Goal: Task Accomplishment & Management: Use online tool/utility

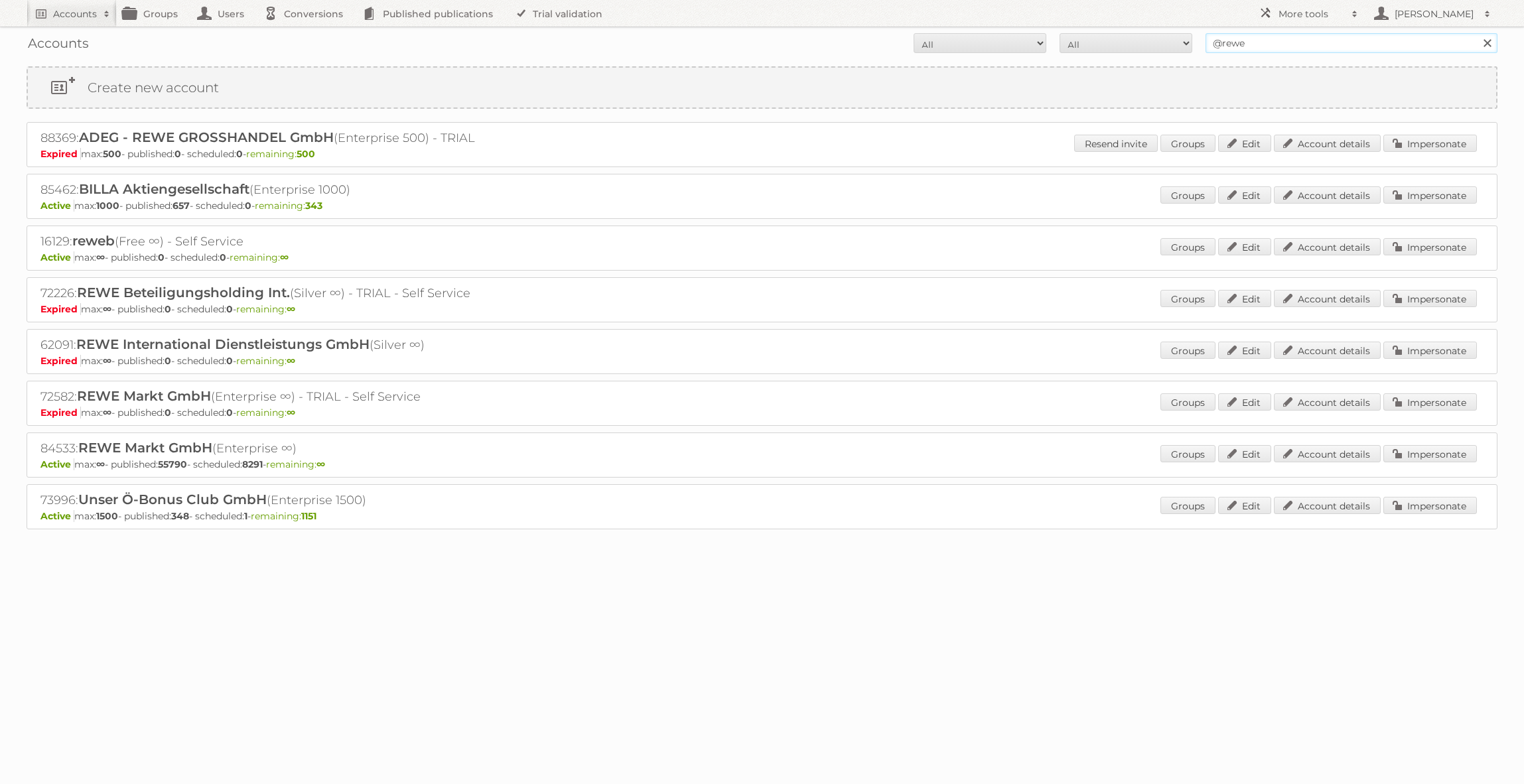
click at [1258, 47] on input "@rewe" at bounding box center [1351, 43] width 292 height 20
type input "essentra comp"
click at [1476, 33] on input "Search" at bounding box center [1486, 43] width 20 height 20
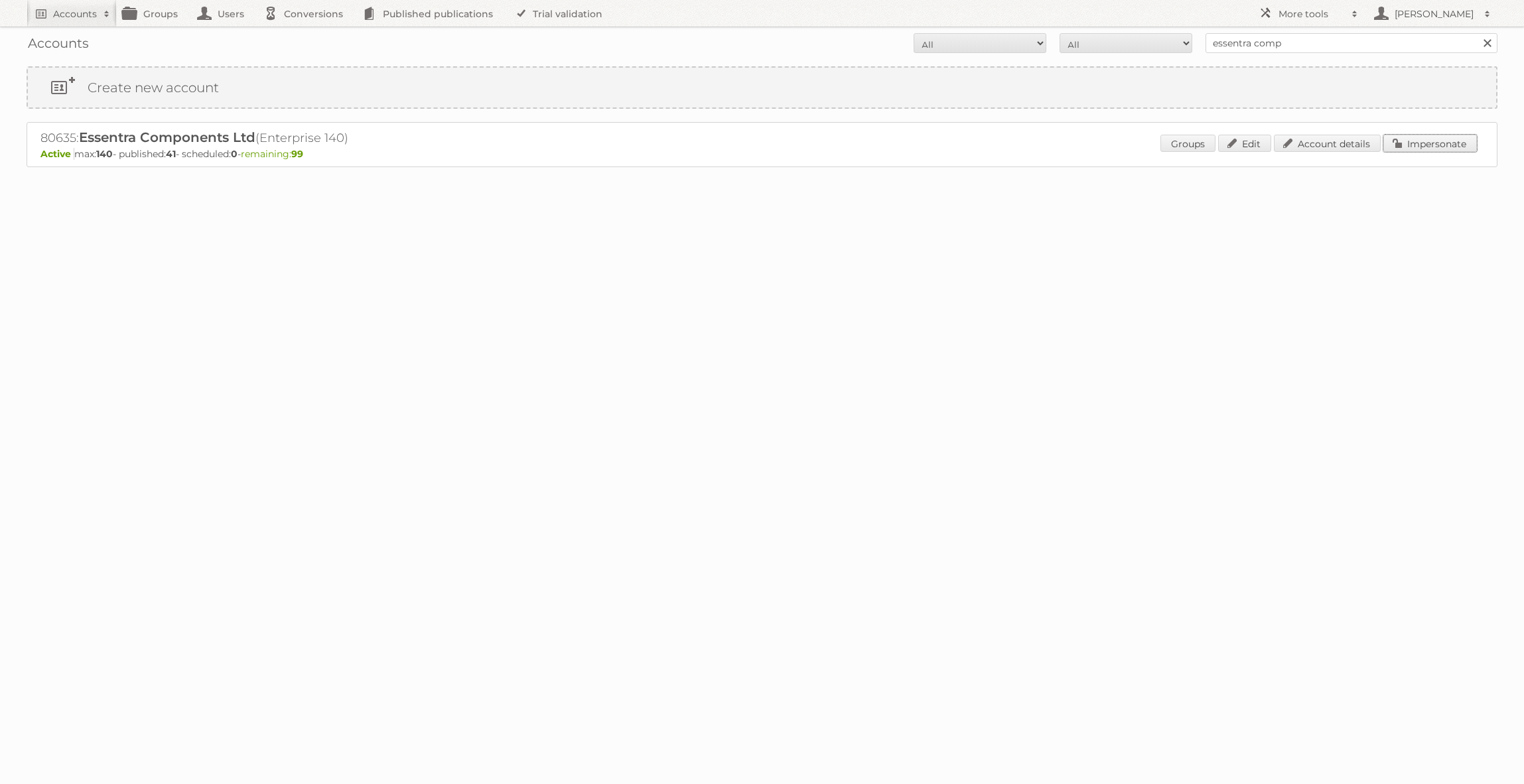
click at [1423, 148] on link "Impersonate" at bounding box center [1430, 143] width 94 height 17
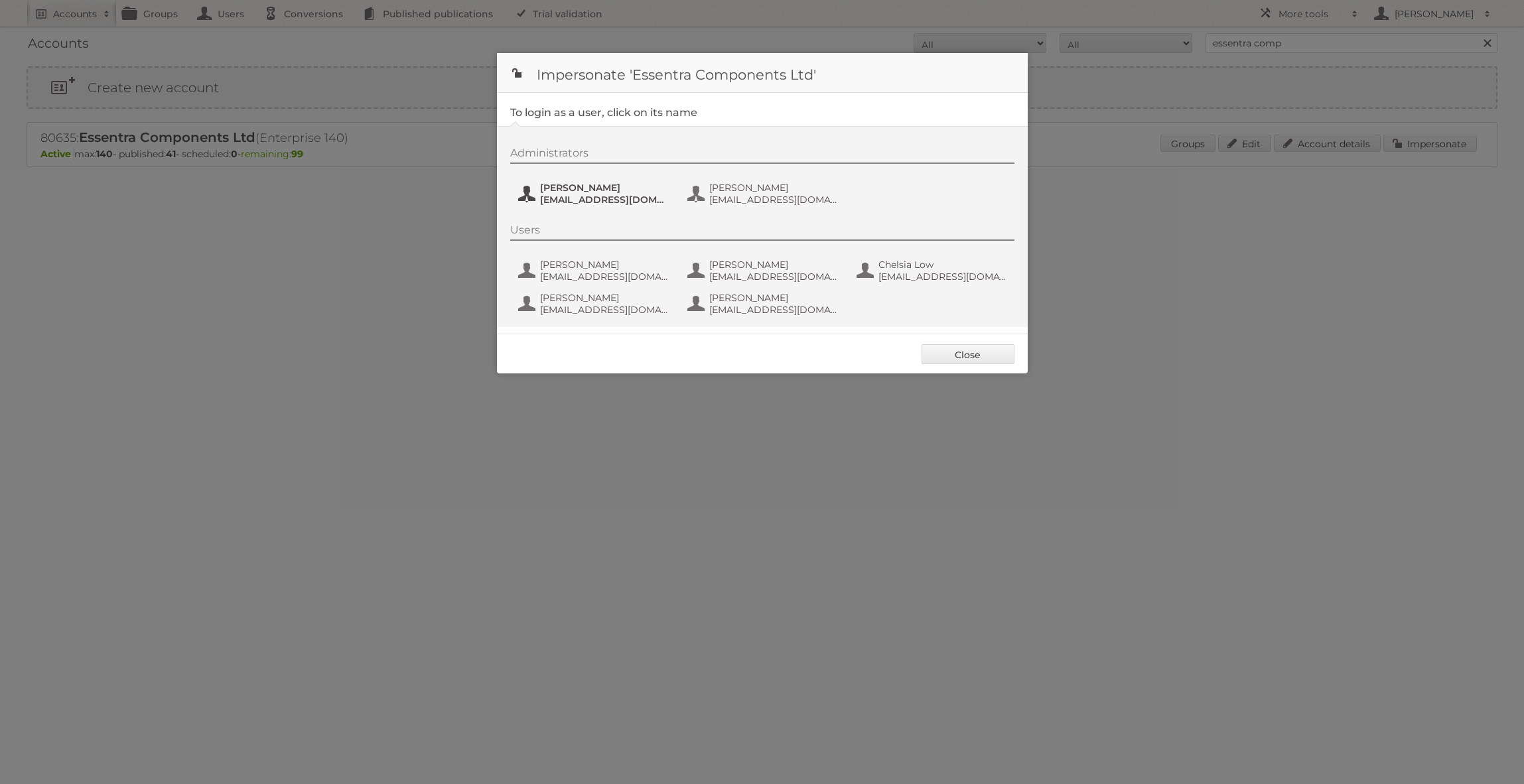
click at [620, 201] on span "ChristophMuehlenbeck@essentra.com" at bounding box center [604, 199] width 129 height 11
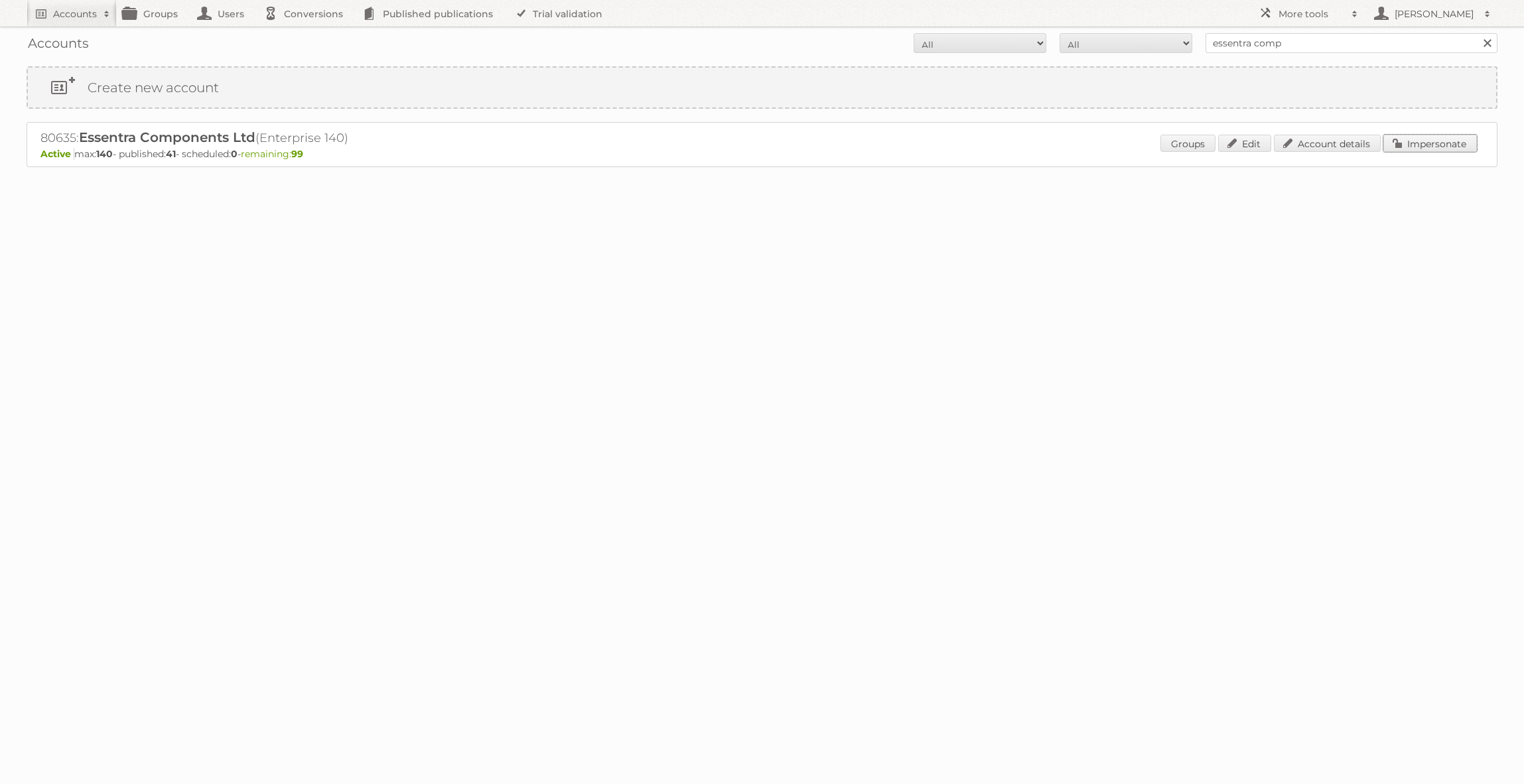
drag, startPoint x: 1415, startPoint y: 142, endPoint x: 1284, endPoint y: 158, distance: 132.0
click at [1415, 142] on link "Impersonate" at bounding box center [1430, 143] width 94 height 17
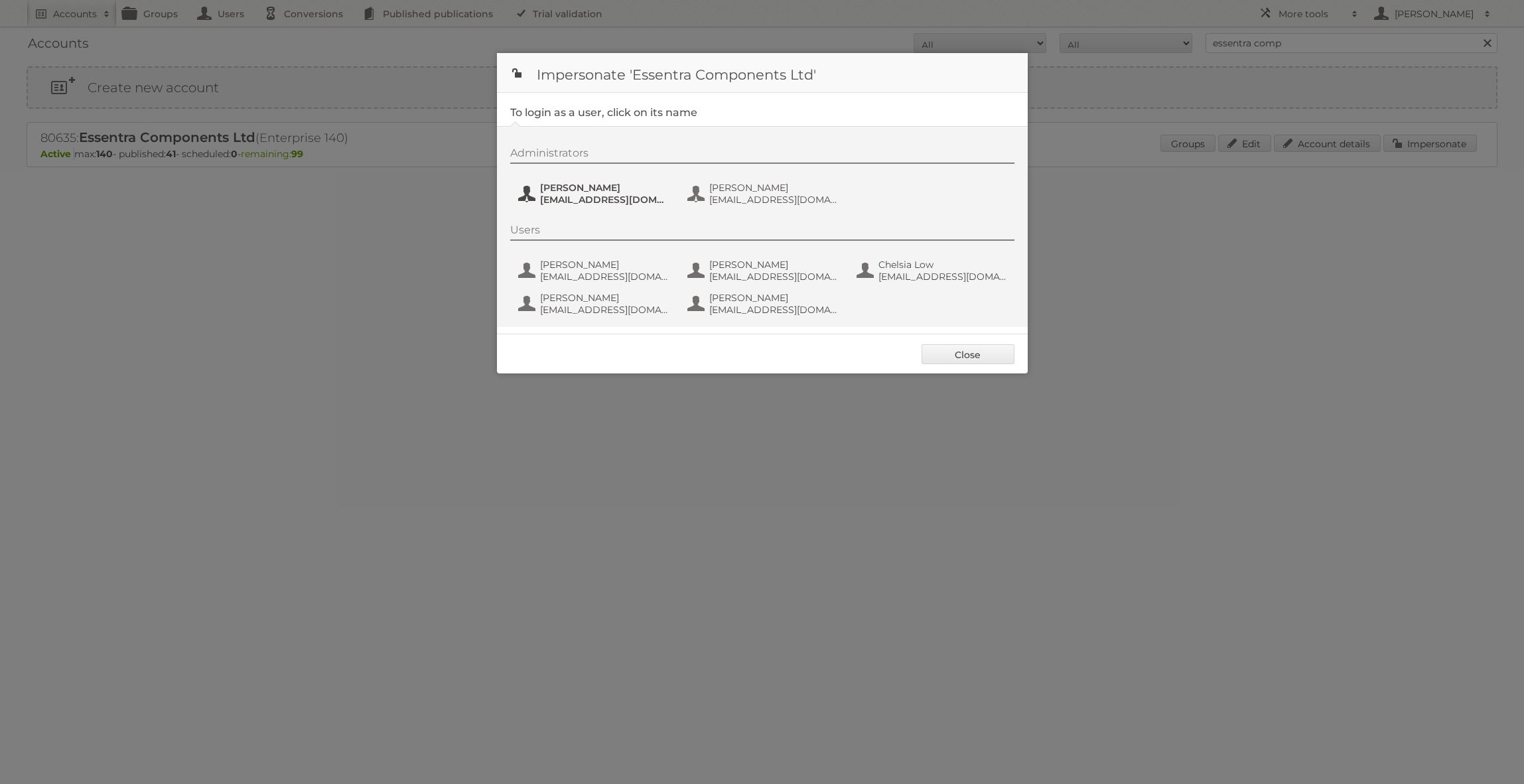
click at [596, 205] on span "ChristophMuehlenbeck@essentra.com" at bounding box center [604, 199] width 129 height 11
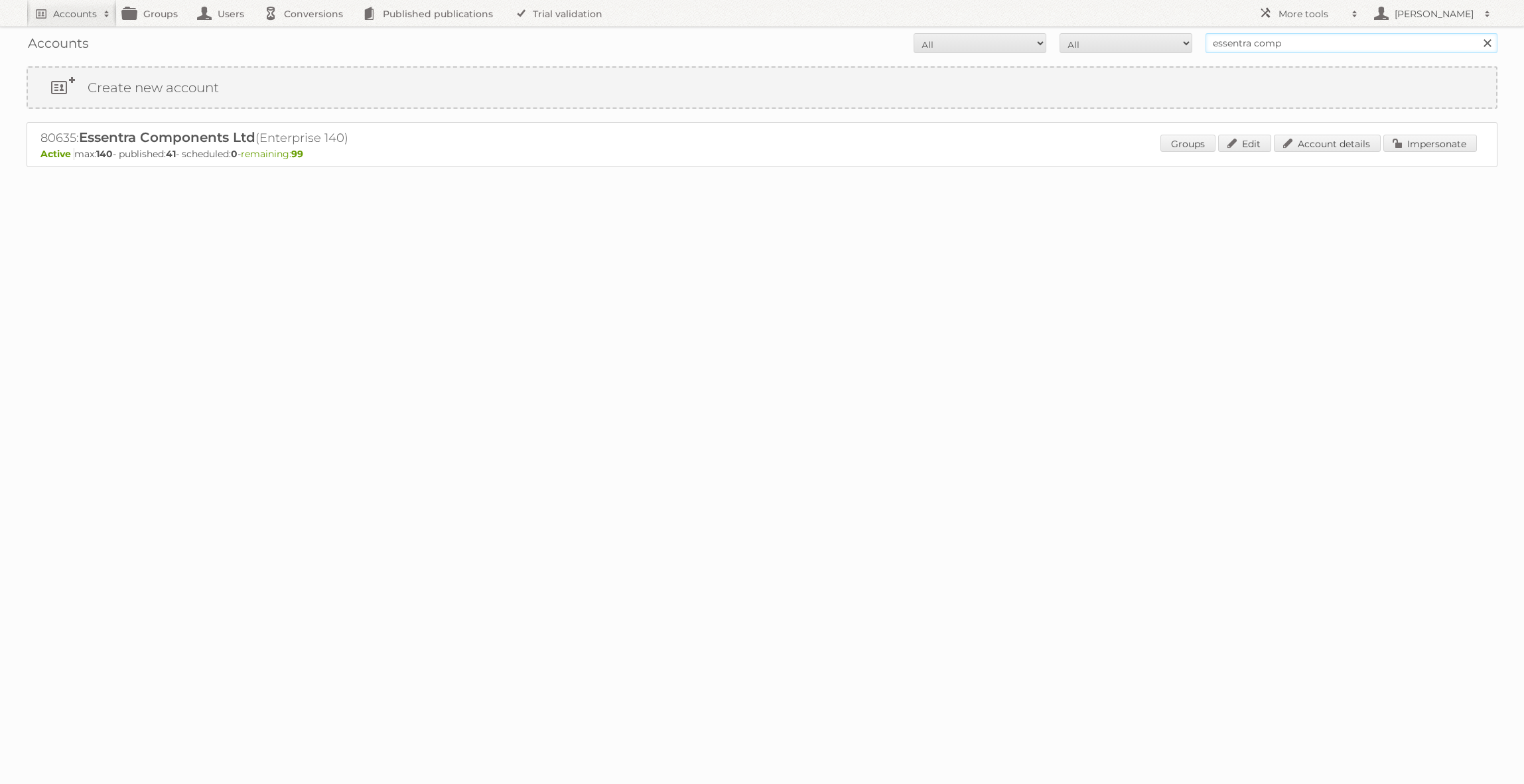
click at [1283, 46] on input "essentra comp" at bounding box center [1351, 43] width 292 height 20
type input "danielius@publitas"
click at [1476, 33] on input "Search" at bounding box center [1486, 43] width 20 height 20
click at [1416, 142] on link "Impersonate" at bounding box center [1430, 143] width 94 height 17
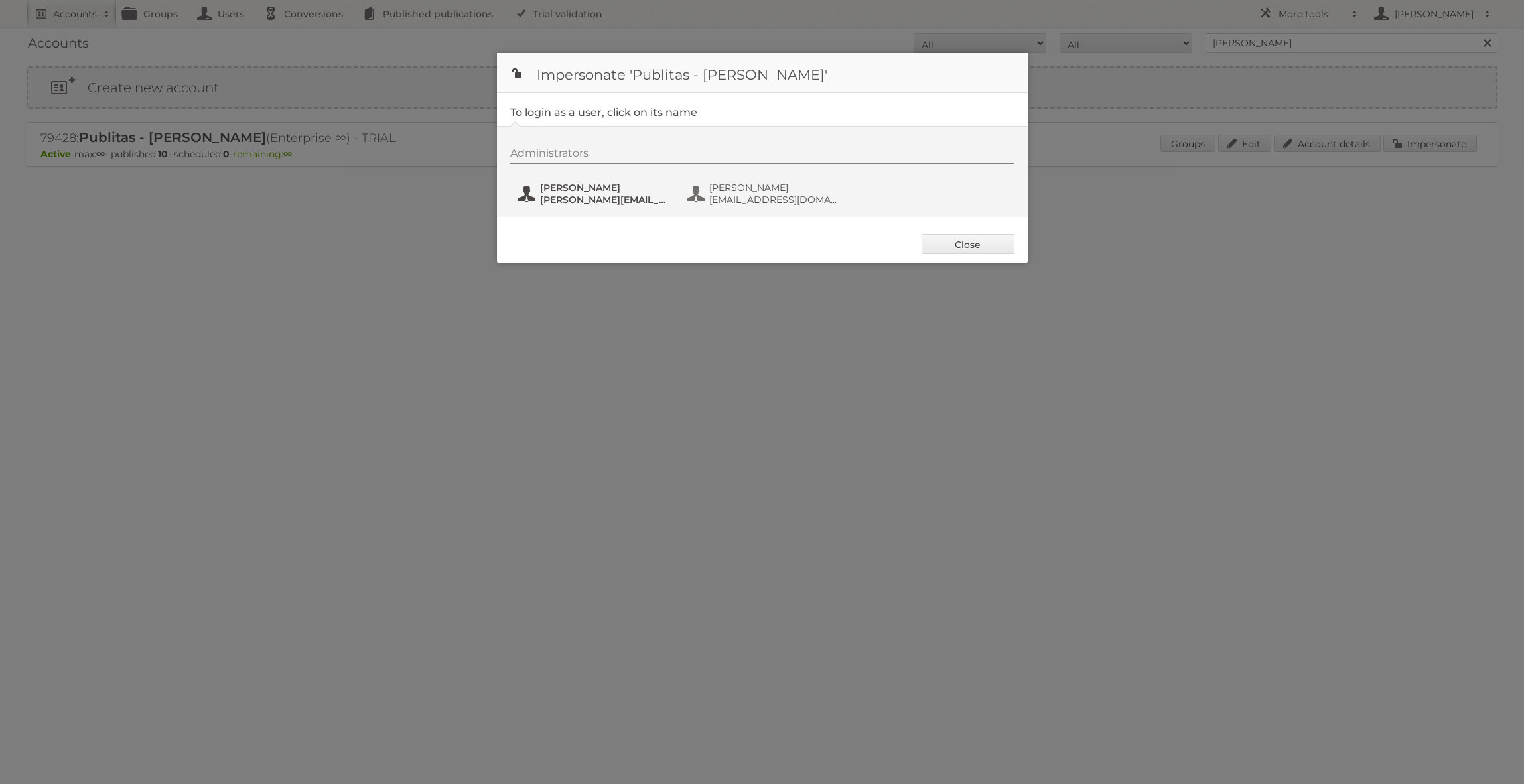
click at [604, 200] on span "danielius@publitas.com" at bounding box center [604, 199] width 129 height 11
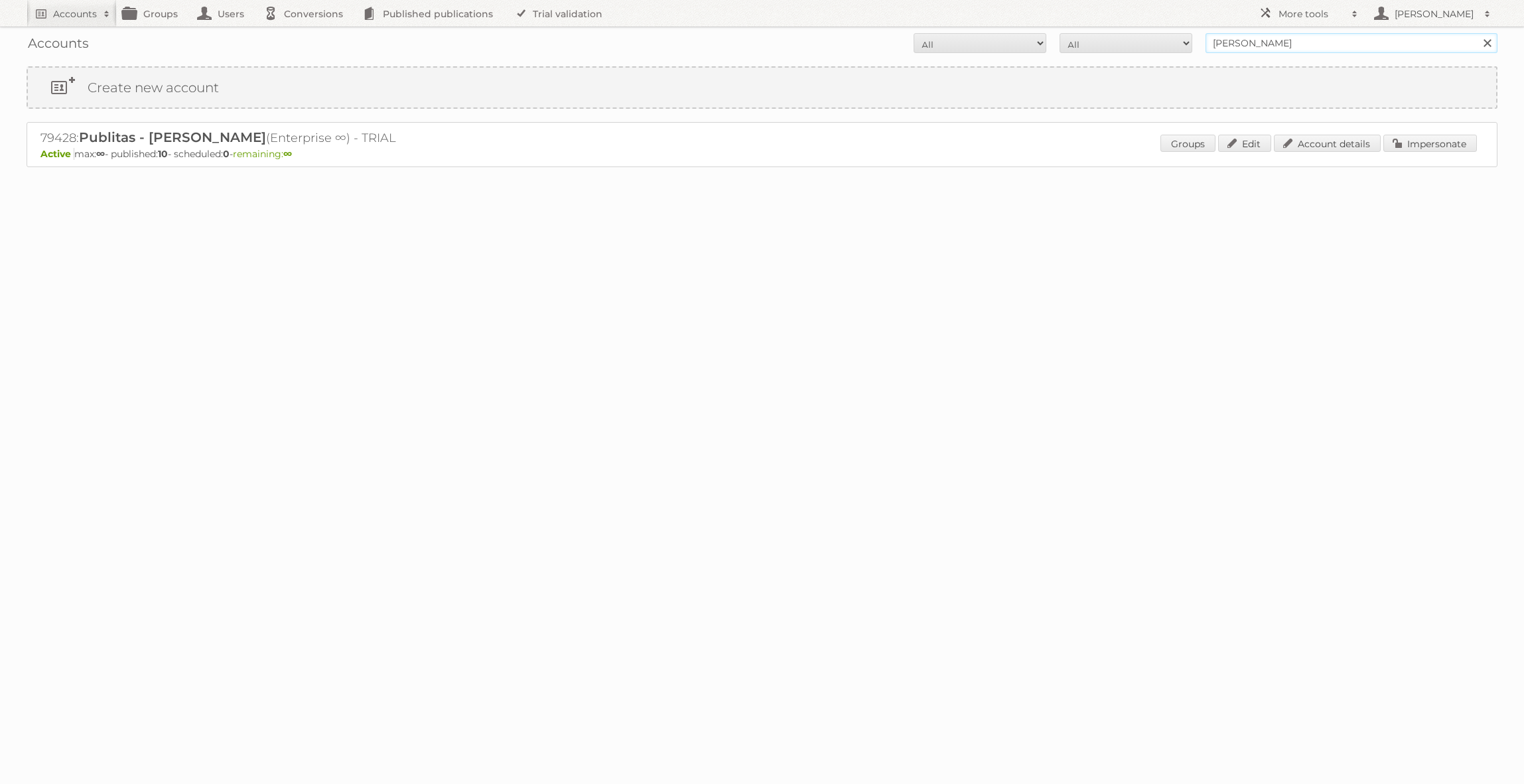
click at [1338, 42] on input "danielius@publitas" at bounding box center [1351, 43] width 292 height 20
type input "ALDI SÜD Dienstleistungs-SE & Co. oHG"
click at [1476, 33] on input "Search" at bounding box center [1486, 43] width 20 height 20
click at [1422, 144] on link "Impersonate" at bounding box center [1430, 143] width 94 height 17
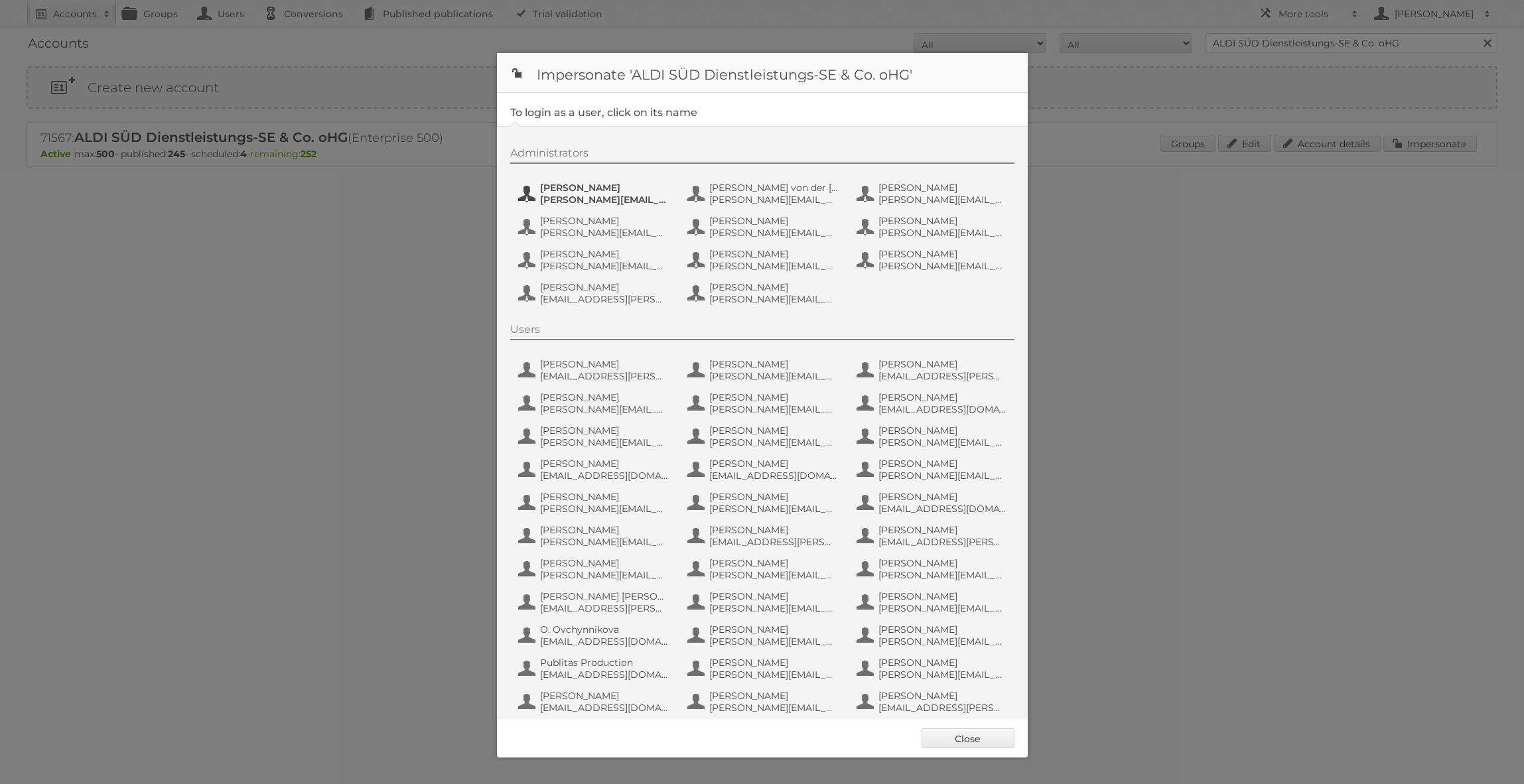
click at [589, 194] on span "[PERSON_NAME][EMAIL_ADDRESS][DOMAIN_NAME]" at bounding box center [604, 199] width 129 height 11
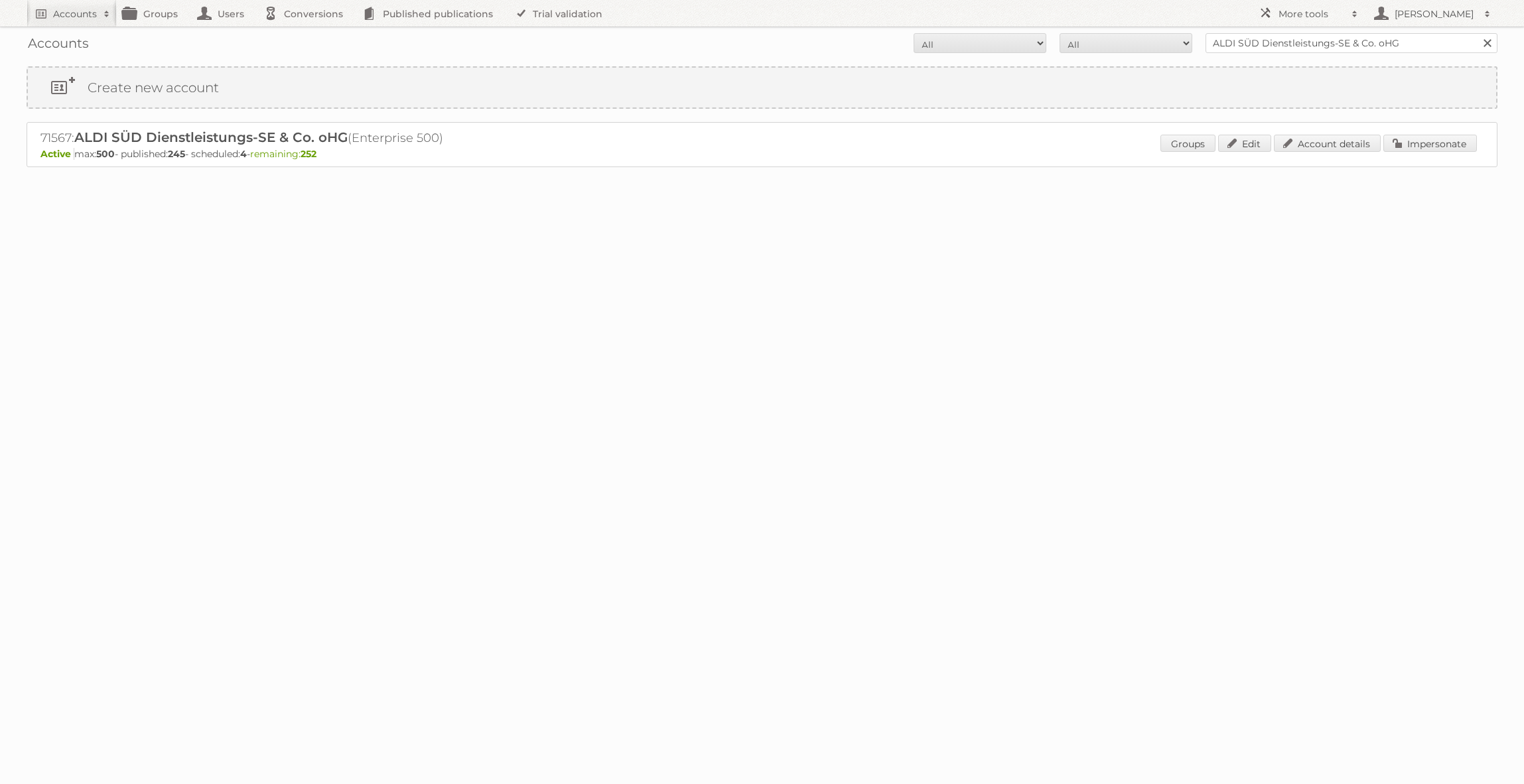
click at [1433, 153] on div "Groups Edit Account details Impersonate" at bounding box center [1318, 144] width 317 height 20
click at [1432, 147] on link "Impersonate" at bounding box center [1430, 143] width 94 height 17
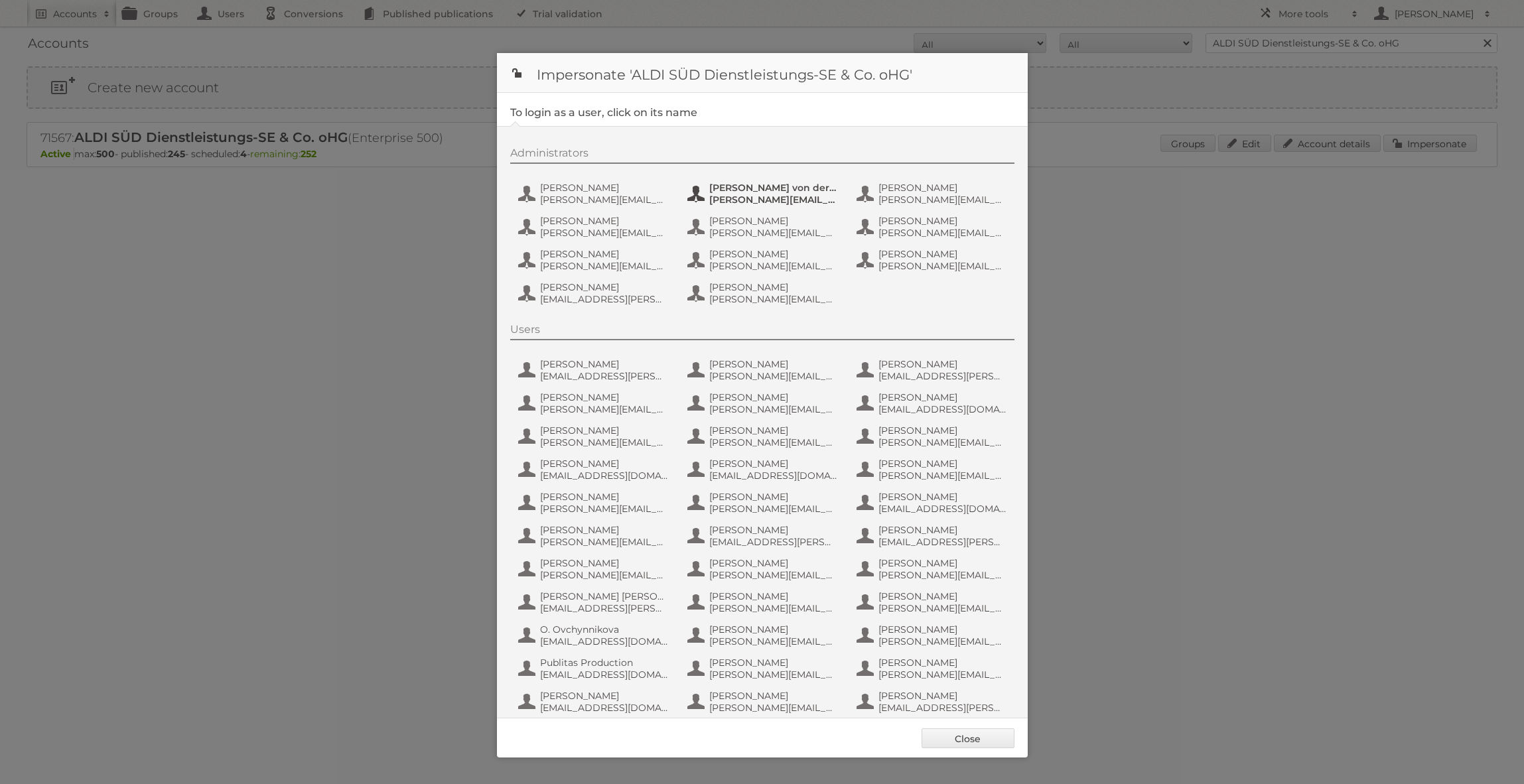
click at [753, 183] on span "[PERSON_NAME] von der [PERSON_NAME]" at bounding box center [773, 187] width 129 height 11
